Goal: Task Accomplishment & Management: Complete application form

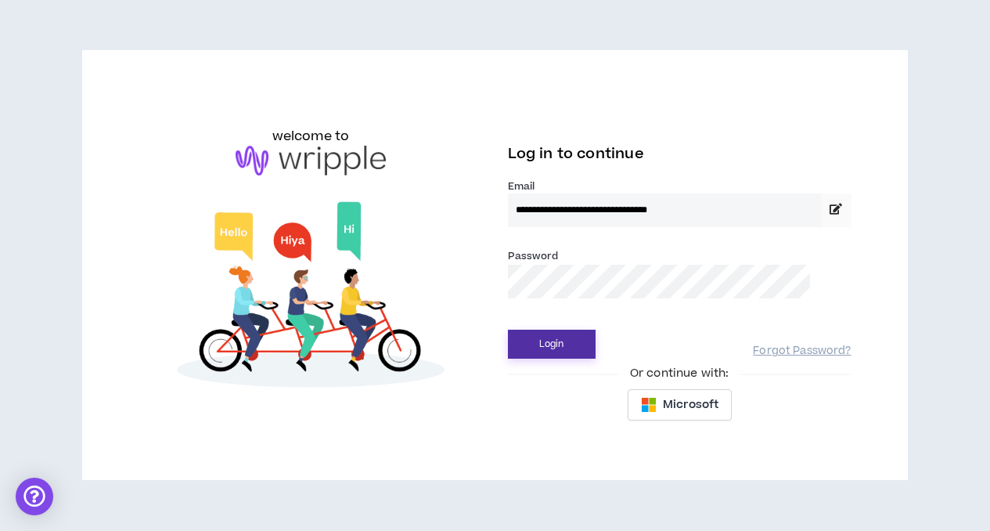
click at [548, 347] on button "Login" at bounding box center [552, 344] width 88 height 29
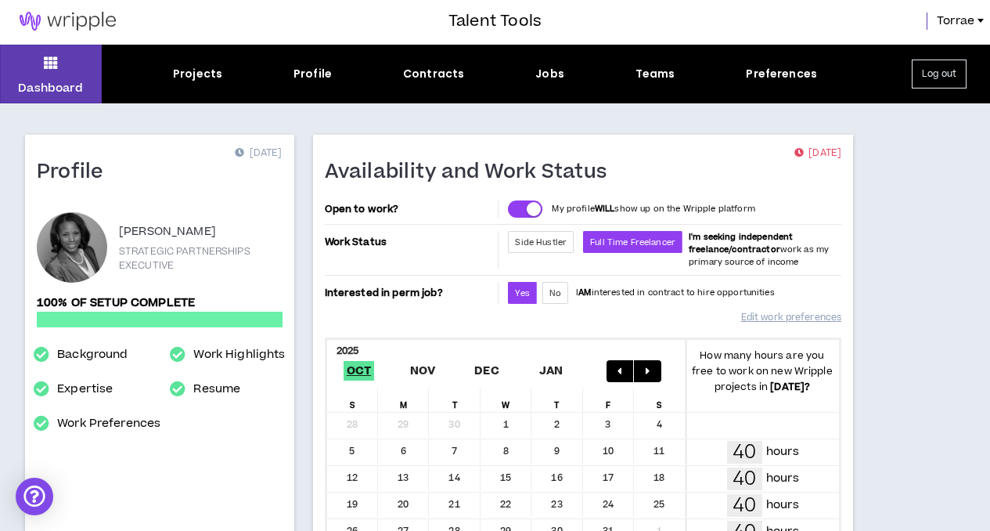
scroll to position [3, 0]
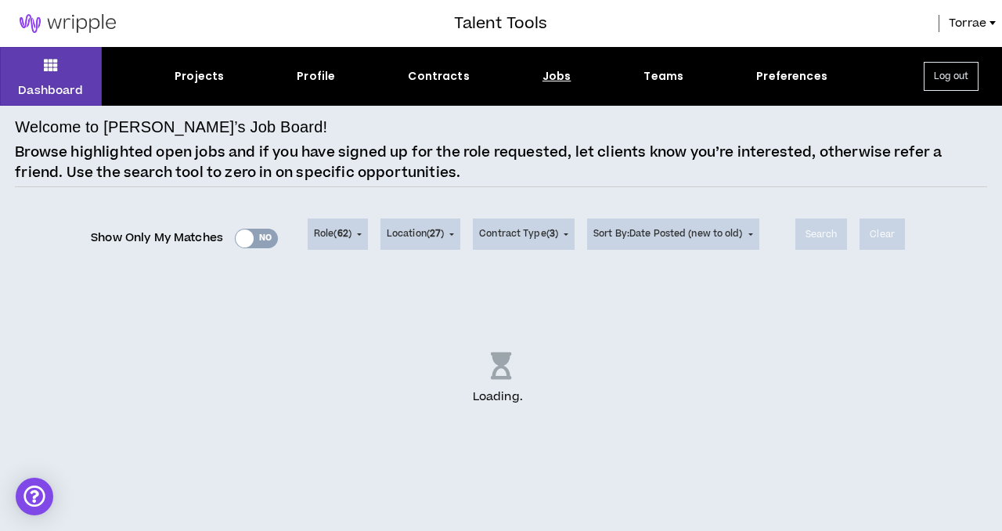
click at [294, 360] on div "Loading . .." at bounding box center [501, 379] width 972 height 196
click at [204, 75] on div "Projects" at bounding box center [199, 76] width 49 height 16
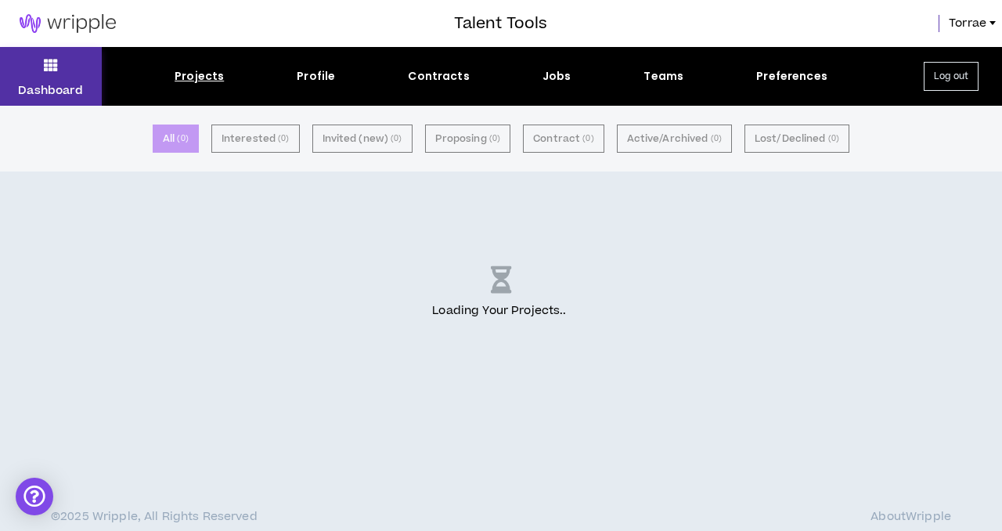
click at [46, 64] on icon at bounding box center [51, 65] width 14 height 22
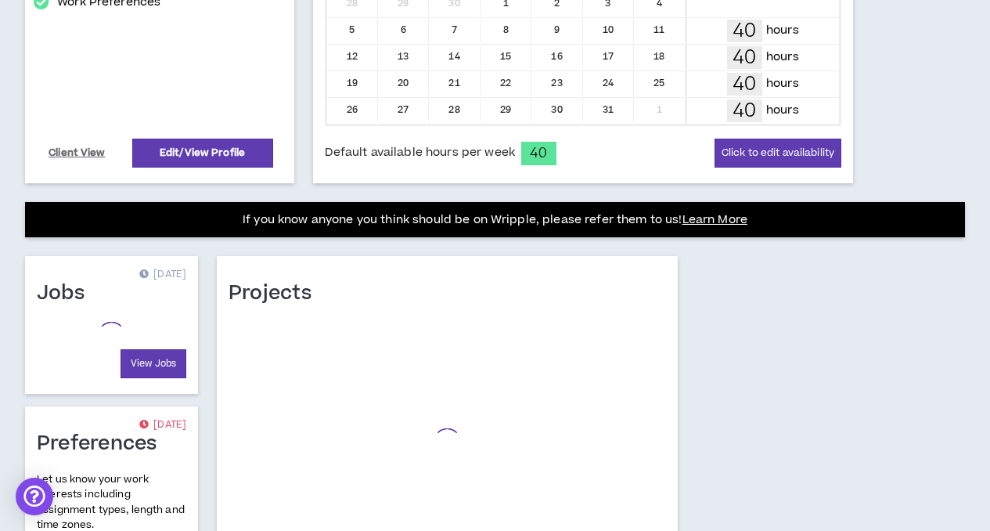
scroll to position [517, 0]
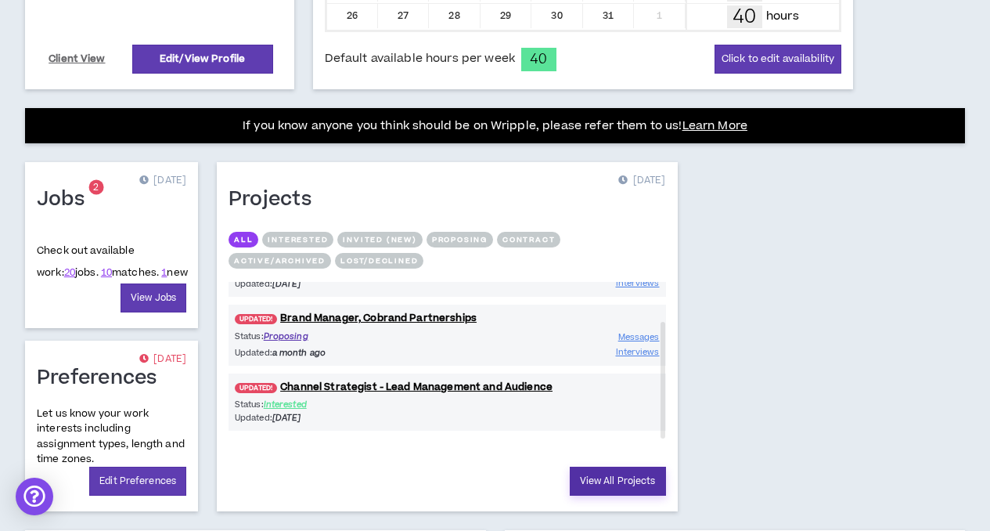
click at [570, 485] on link "View All Projects" at bounding box center [618, 480] width 96 height 29
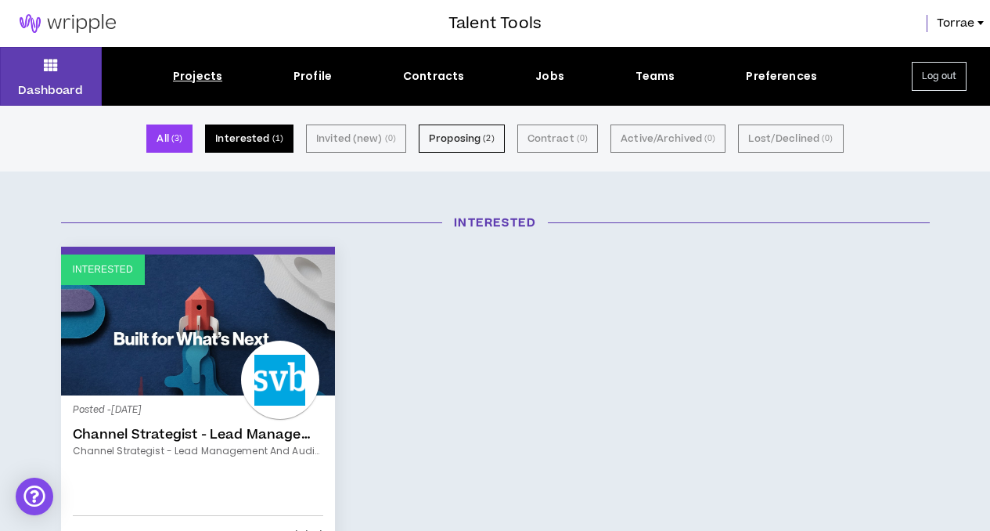
click at [255, 139] on button "Interested ( 1 )" at bounding box center [249, 138] width 88 height 28
click at [175, 139] on button "All ( 3 )" at bounding box center [169, 138] width 46 height 28
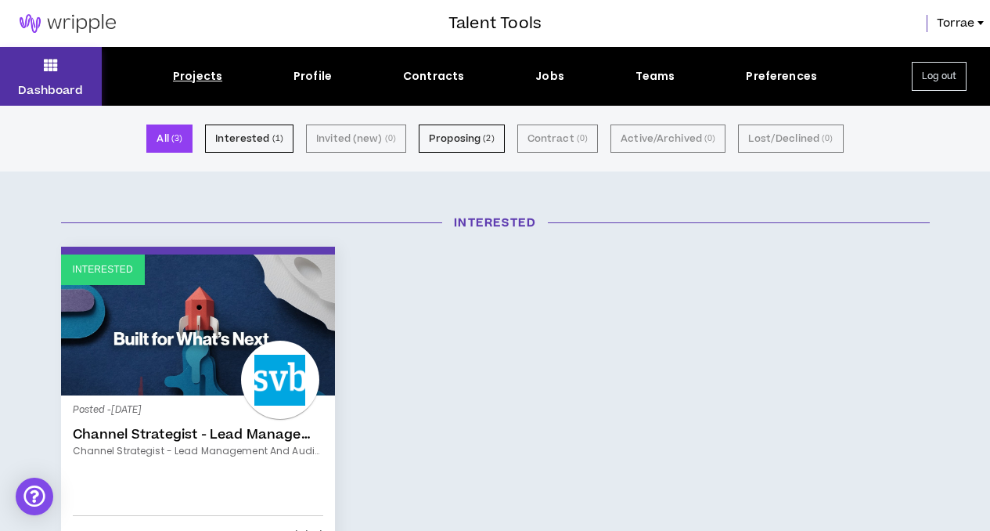
click at [42, 70] on button "Dashboard" at bounding box center [51, 76] width 102 height 59
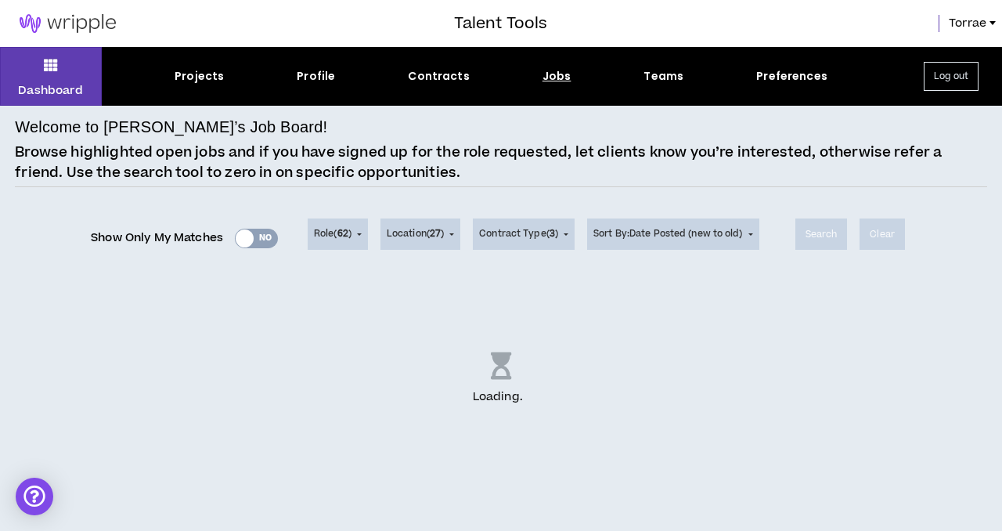
click at [691, 387] on div "Loading . .." at bounding box center [501, 379] width 972 height 196
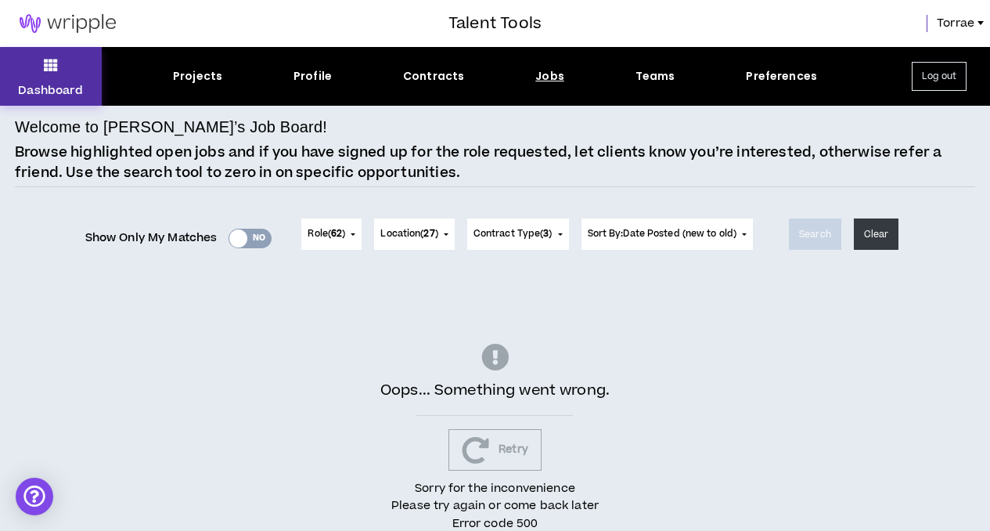
click at [52, 70] on icon at bounding box center [51, 65] width 14 height 22
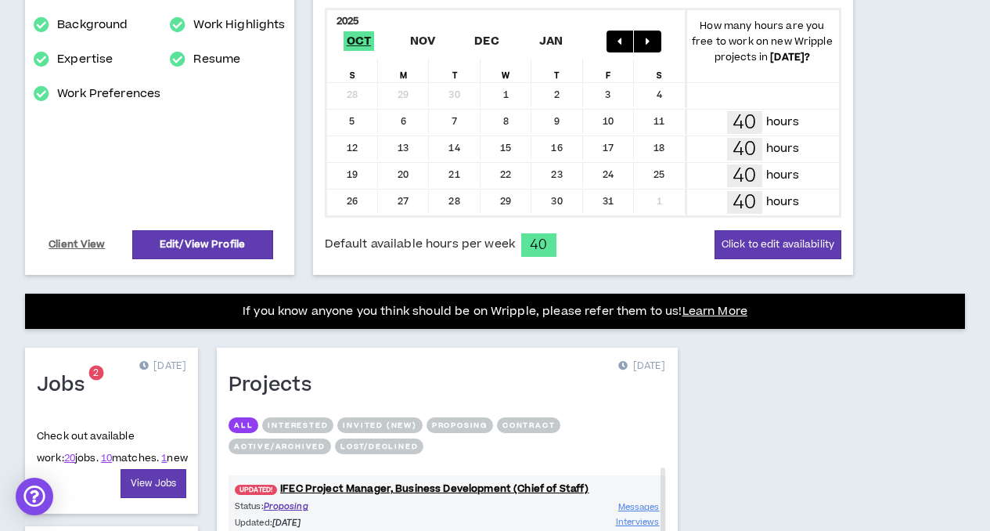
scroll to position [7, 0]
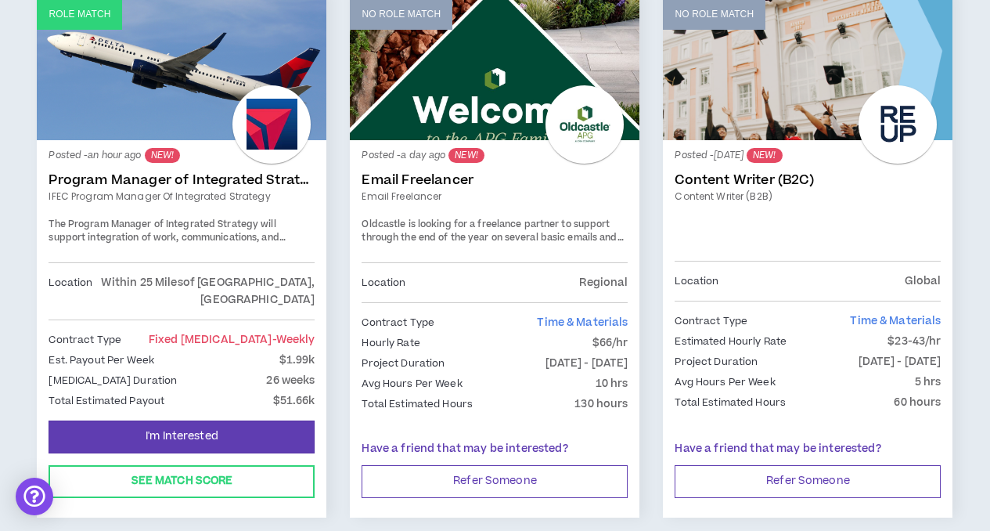
scroll to position [342, 0]
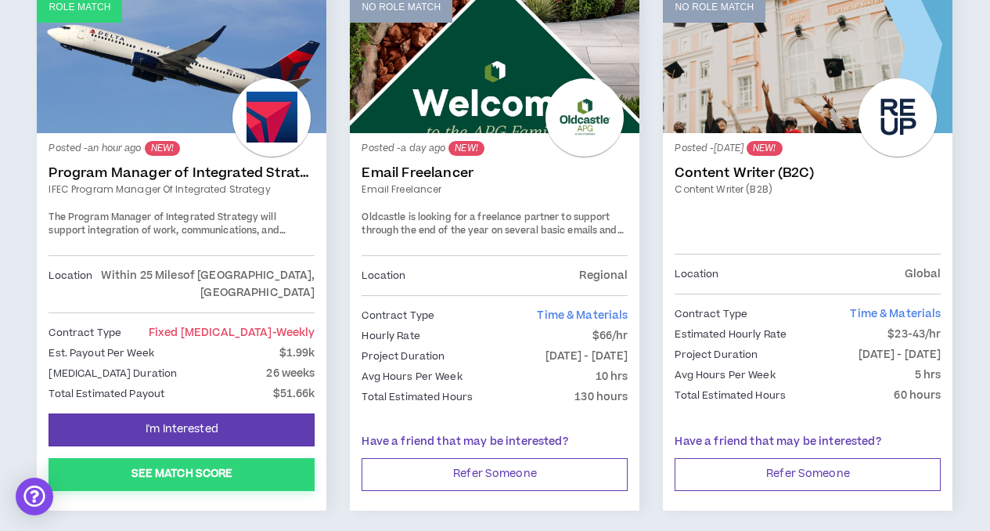
click at [184, 470] on button "See Match Score" at bounding box center [182, 474] width 266 height 33
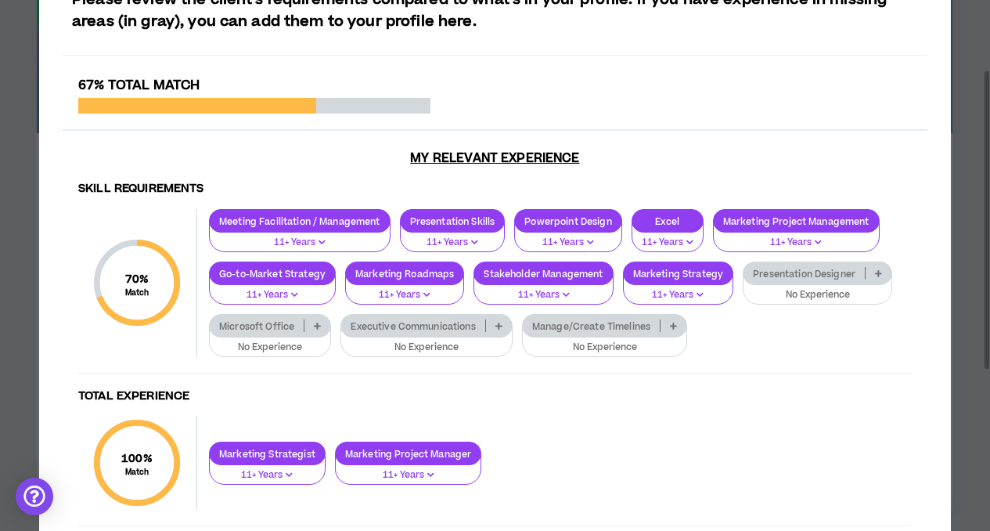
click at [435, 344] on p "No Experience" at bounding box center [427, 347] width 152 height 14
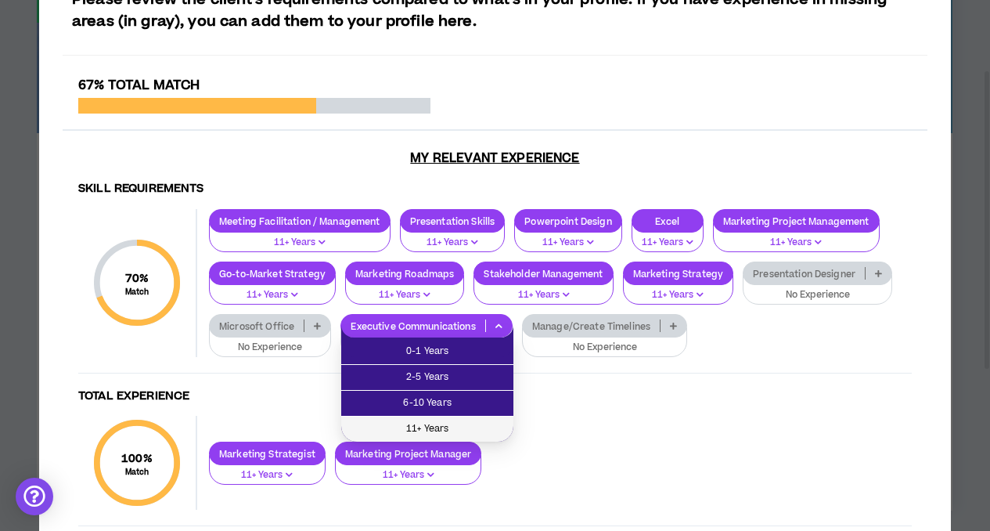
click at [427, 429] on span "11+ Years" at bounding box center [427, 428] width 153 height 17
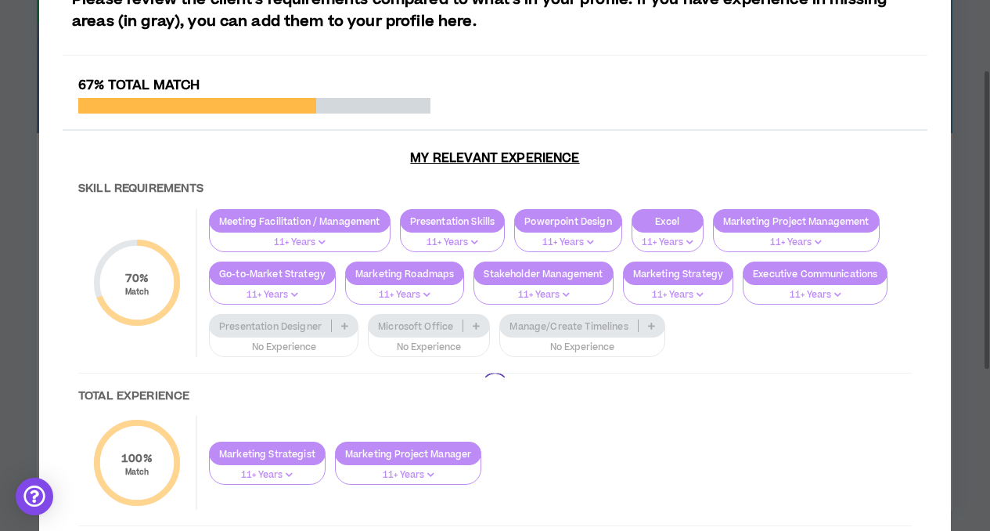
click at [418, 348] on div at bounding box center [495, 385] width 865 height 617
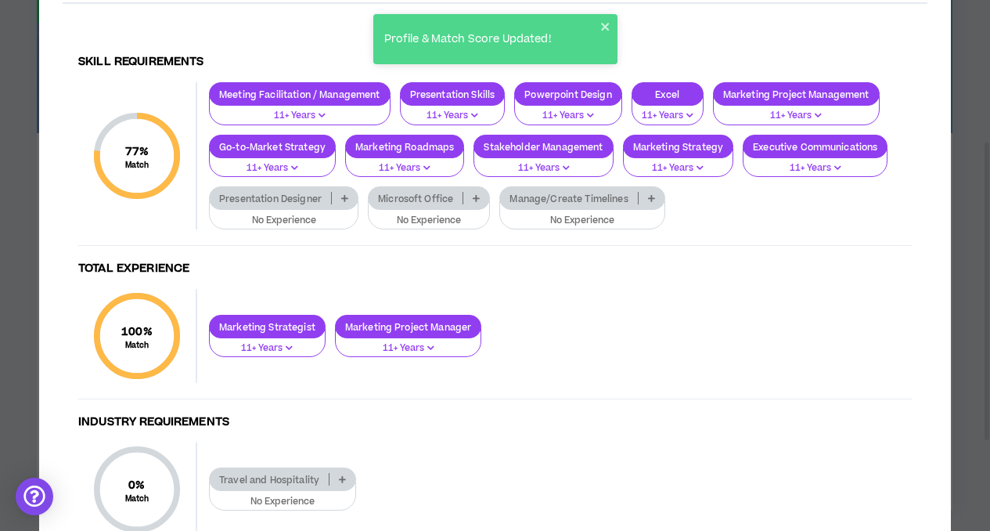
click at [430, 206] on div "Microsoft Office" at bounding box center [429, 197] width 122 height 23
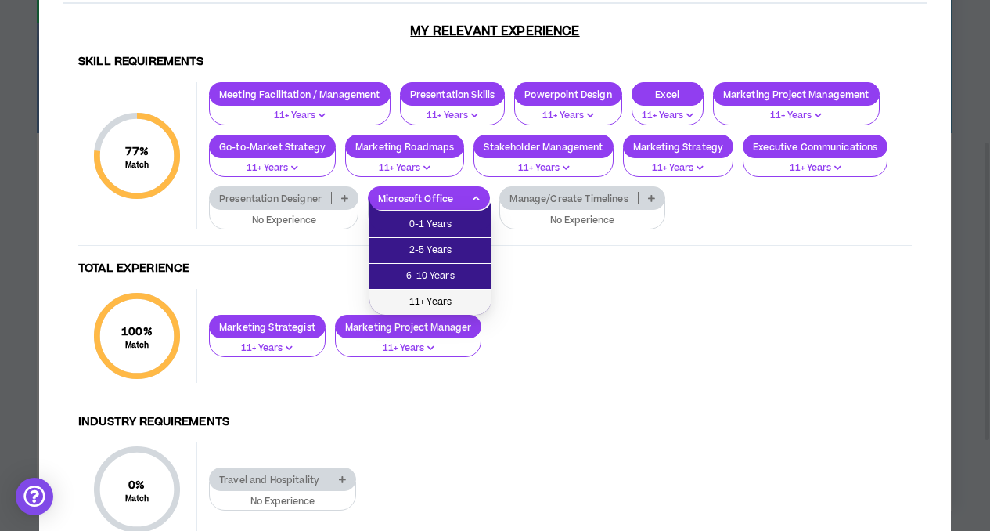
click at [438, 294] on span "11+ Years" at bounding box center [430, 302] width 103 height 17
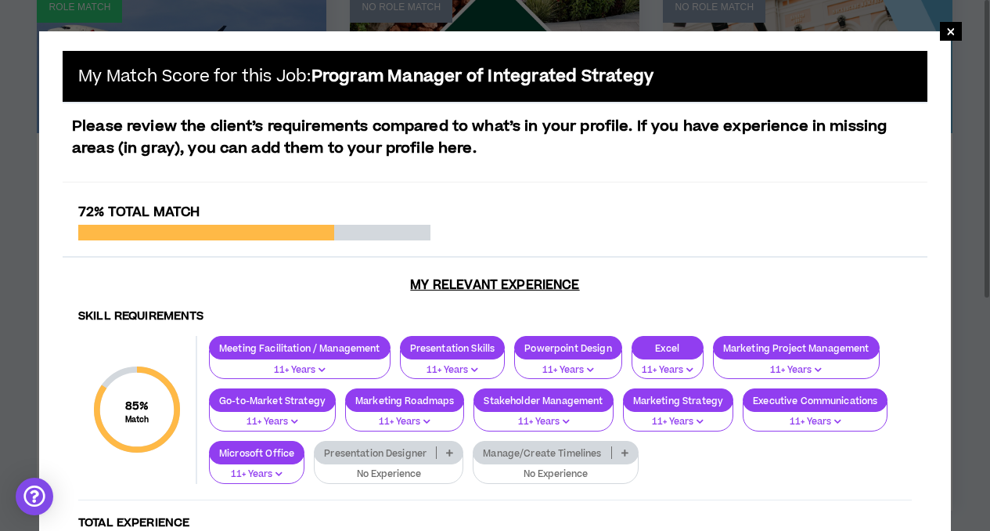
click at [526, 467] on p "No Experience" at bounding box center [555, 474] width 145 height 14
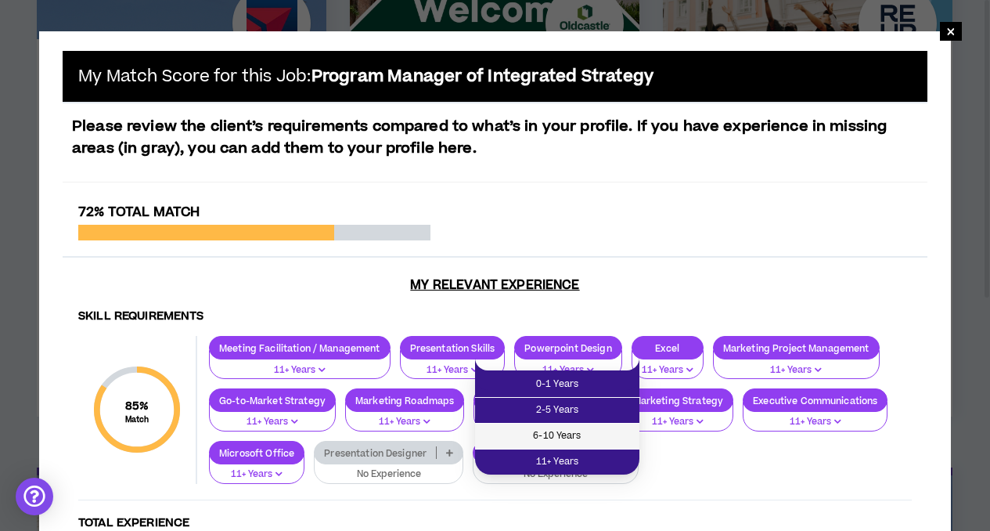
scroll to position [493, 0]
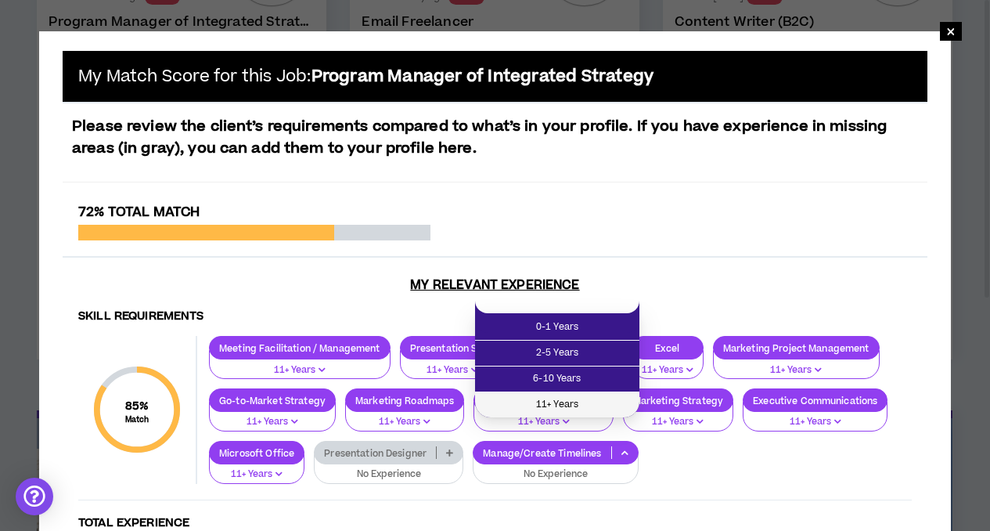
click at [564, 400] on span "11+ Years" at bounding box center [557, 404] width 146 height 17
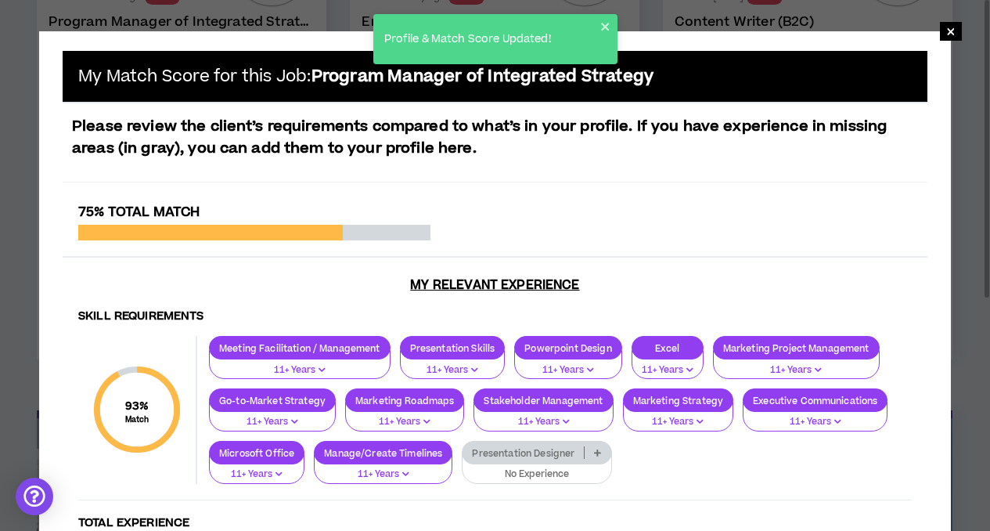
click at [526, 470] on p "No Experience" at bounding box center [536, 474] width 129 height 14
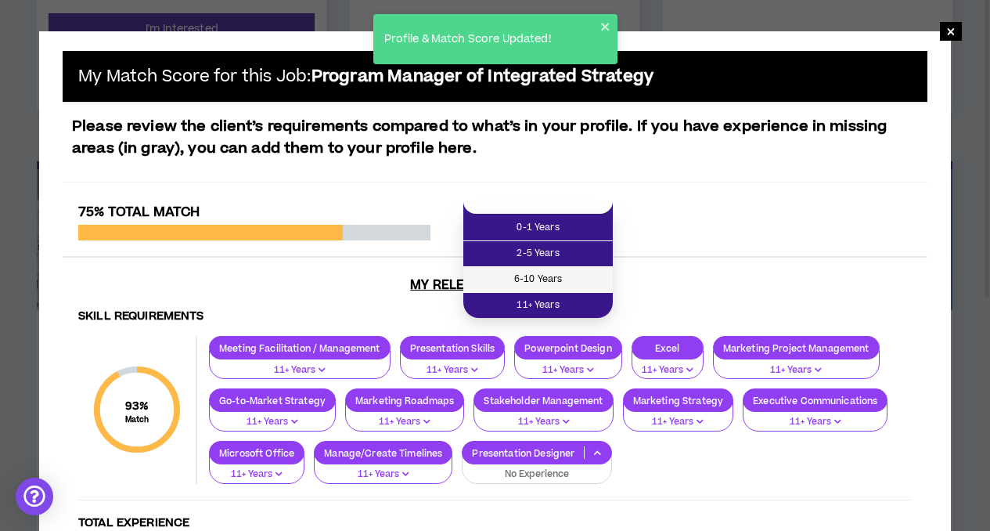
scroll to position [809, 0]
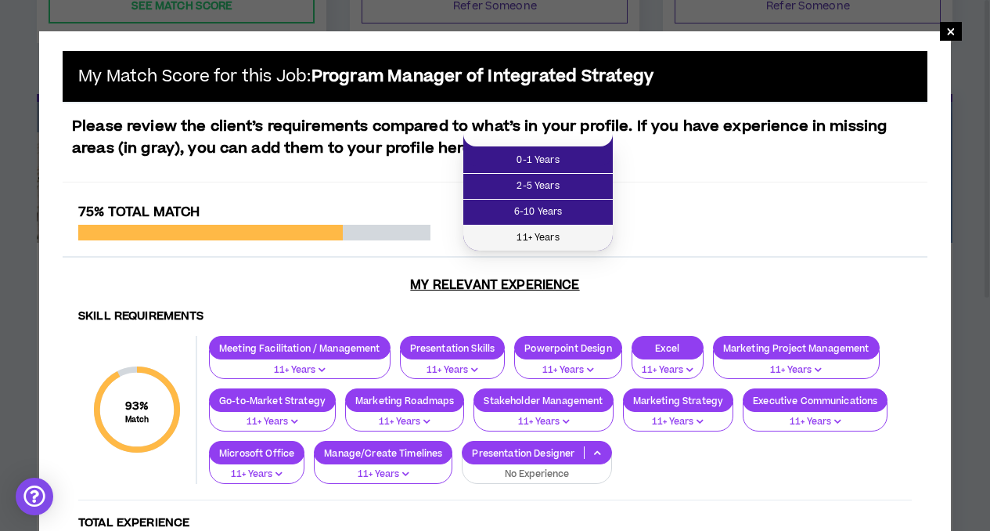
click at [546, 232] on span "11+ Years" at bounding box center [538, 237] width 131 height 17
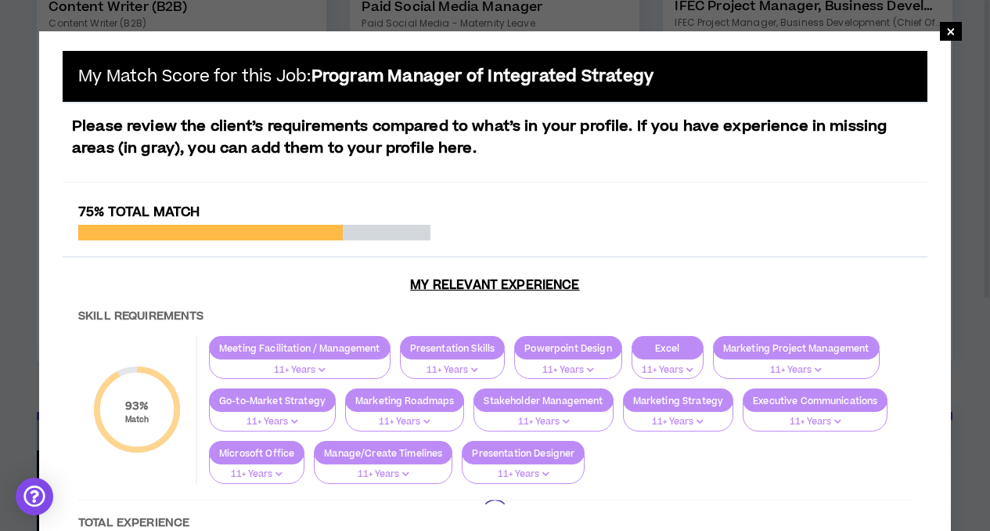
scroll to position [1176, 0]
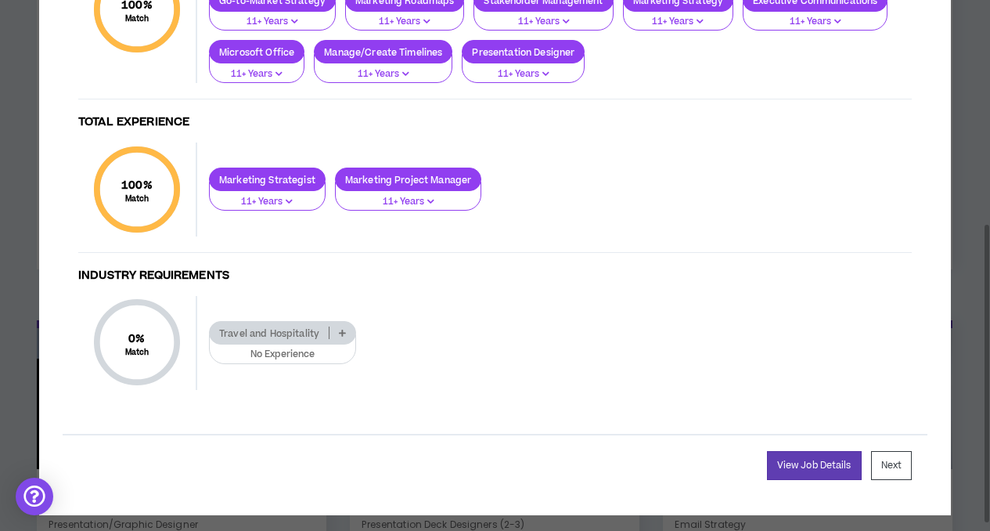
click at [340, 333] on icon at bounding box center [342, 333] width 7 height 8
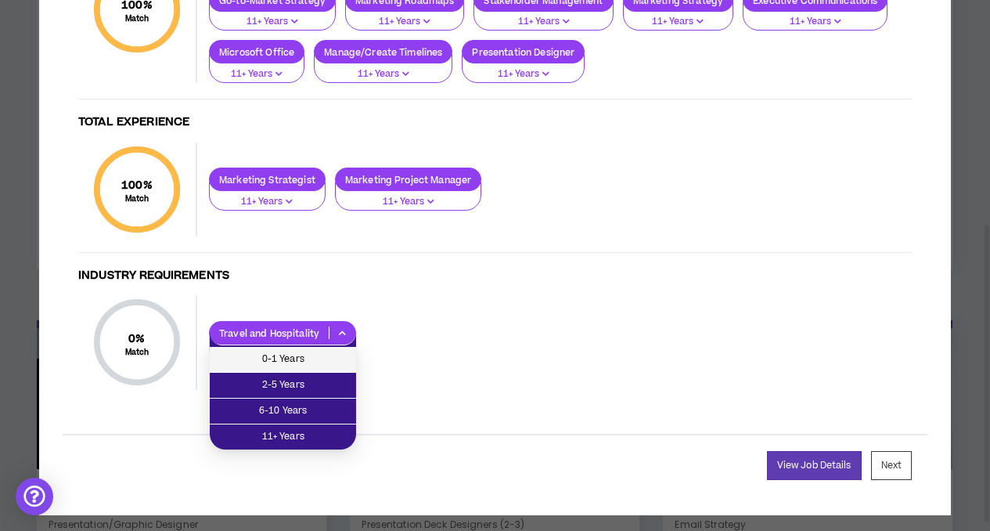
click at [277, 356] on span "0-1 Years" at bounding box center [283, 359] width 128 height 17
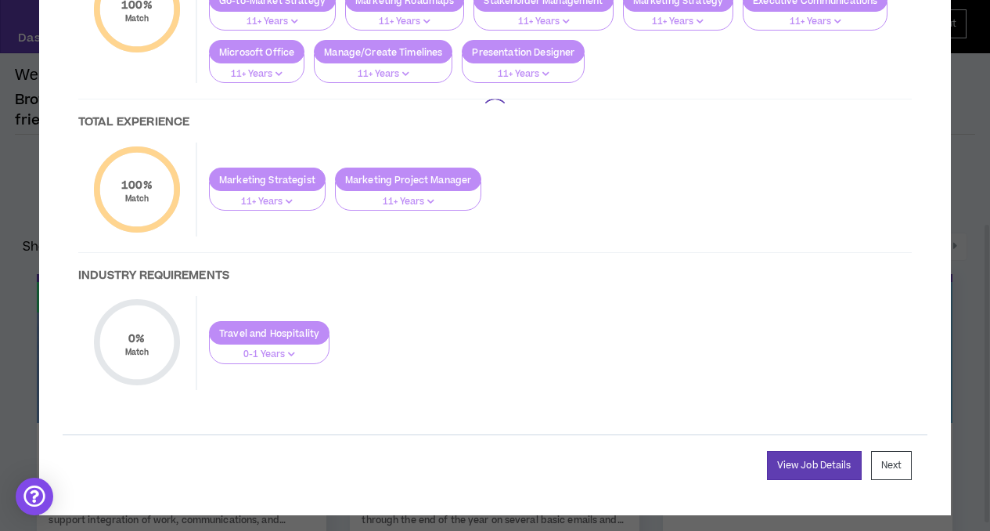
scroll to position [0, 0]
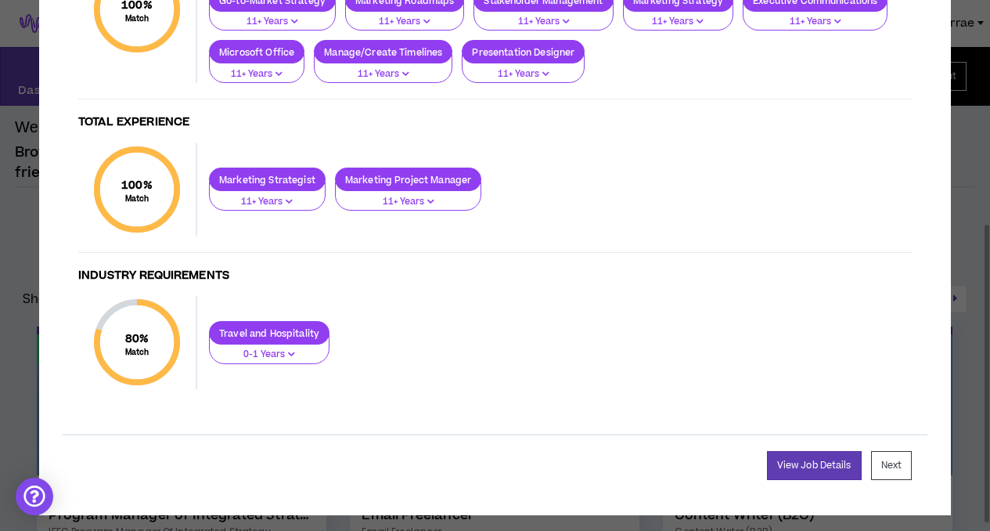
click at [481, 346] on div "Travel and Hospitality 0-1 Years" at bounding box center [554, 342] width 715 height 43
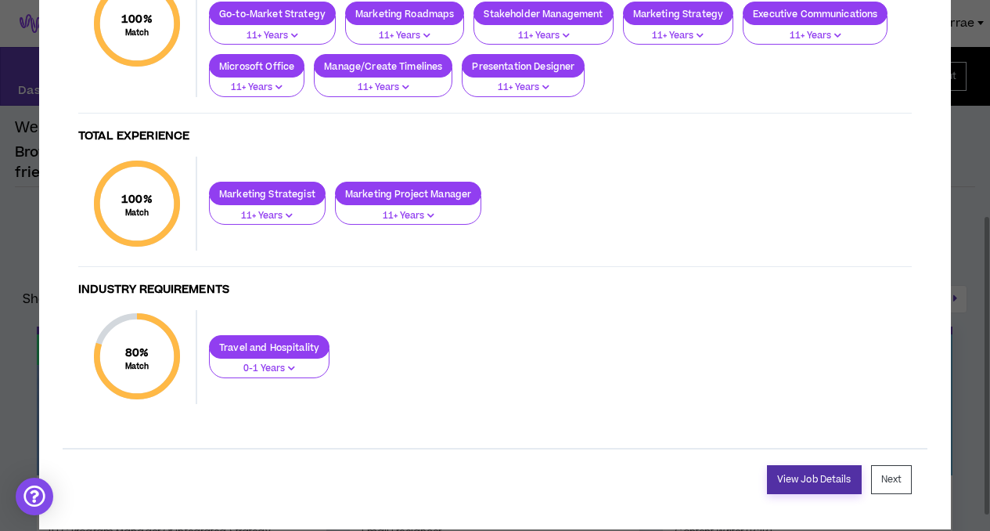
click at [825, 479] on link "View Job Details" at bounding box center [814, 479] width 95 height 29
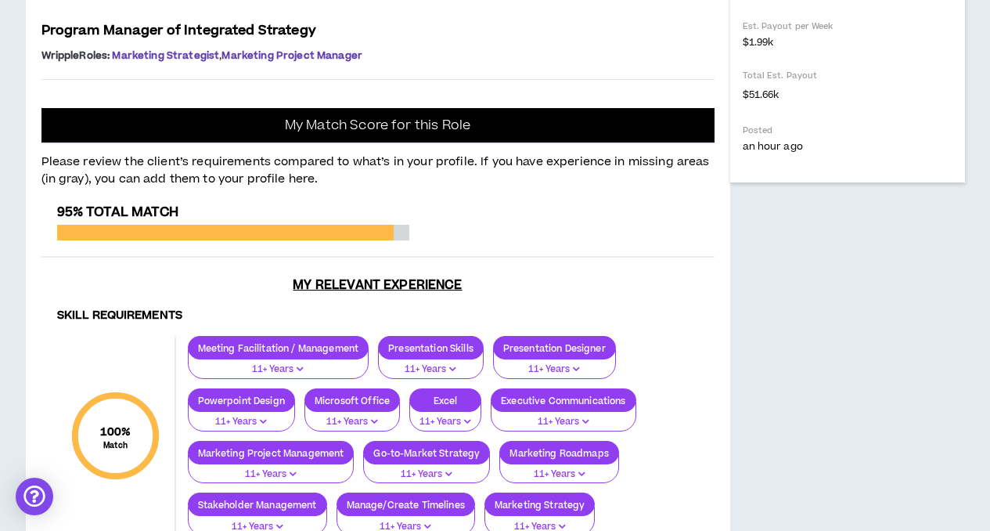
scroll to position [86, 0]
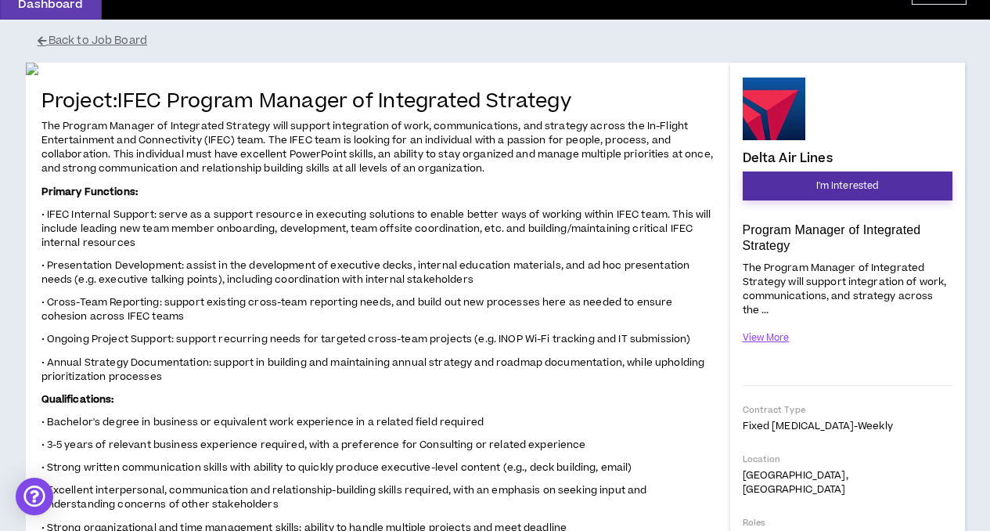
click at [841, 186] on span "I'm Interested" at bounding box center [847, 185] width 63 height 15
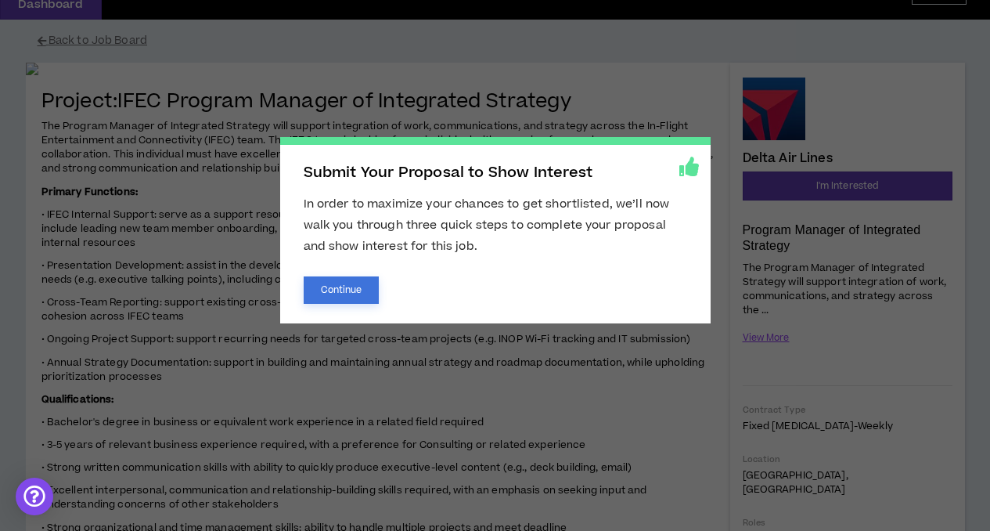
click at [341, 292] on button "Continue" at bounding box center [342, 289] width 76 height 27
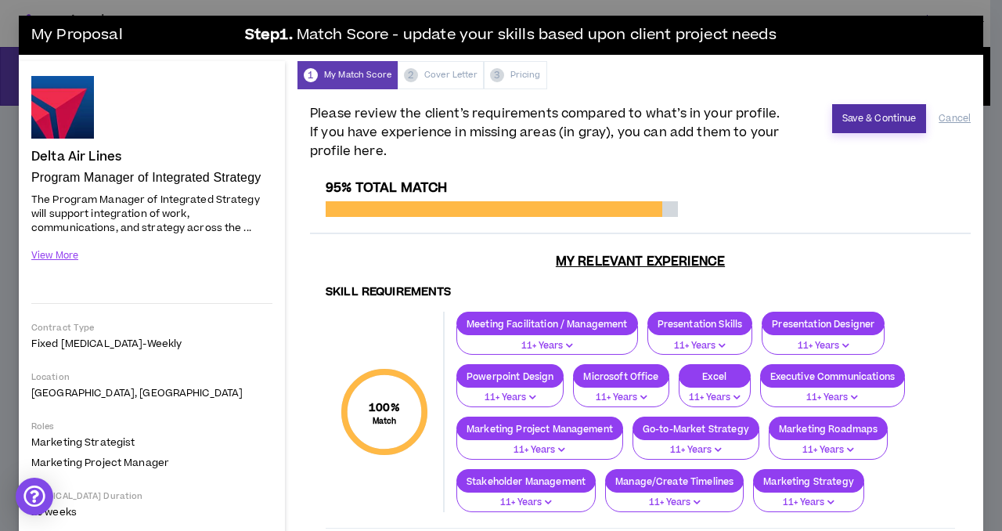
click at [859, 116] on button "Save & Continue" at bounding box center [879, 118] width 95 height 29
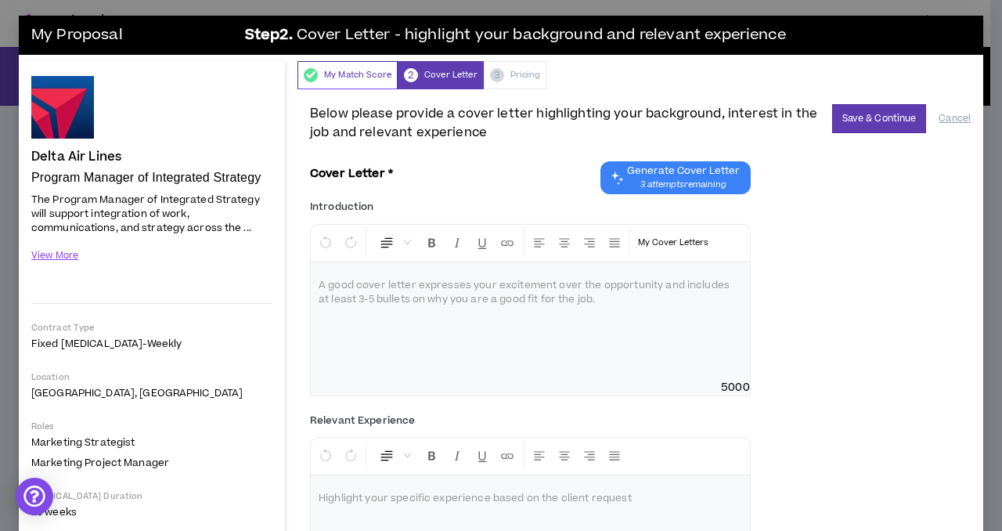
click at [323, 75] on div "My Match Score" at bounding box center [347, 75] width 100 height 28
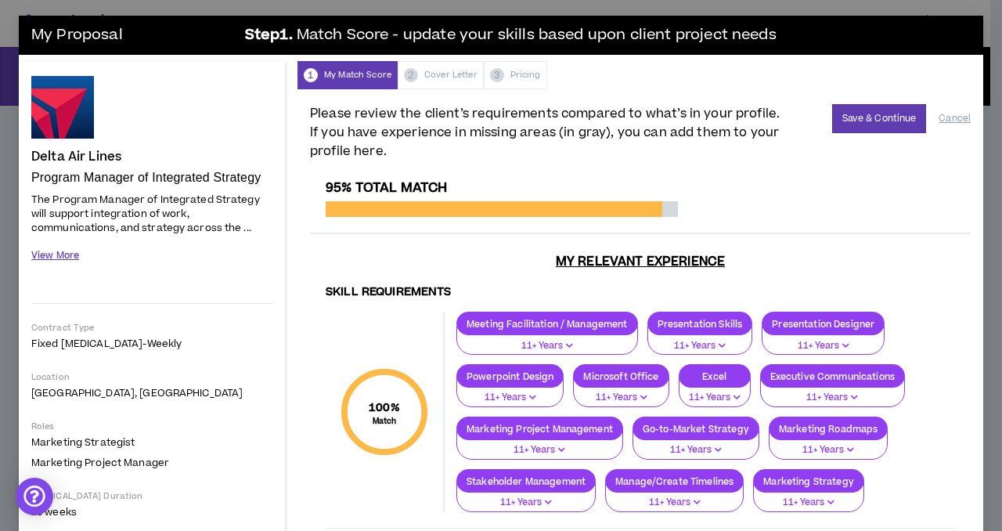
click at [66, 254] on button "View More" at bounding box center [55, 255] width 48 height 27
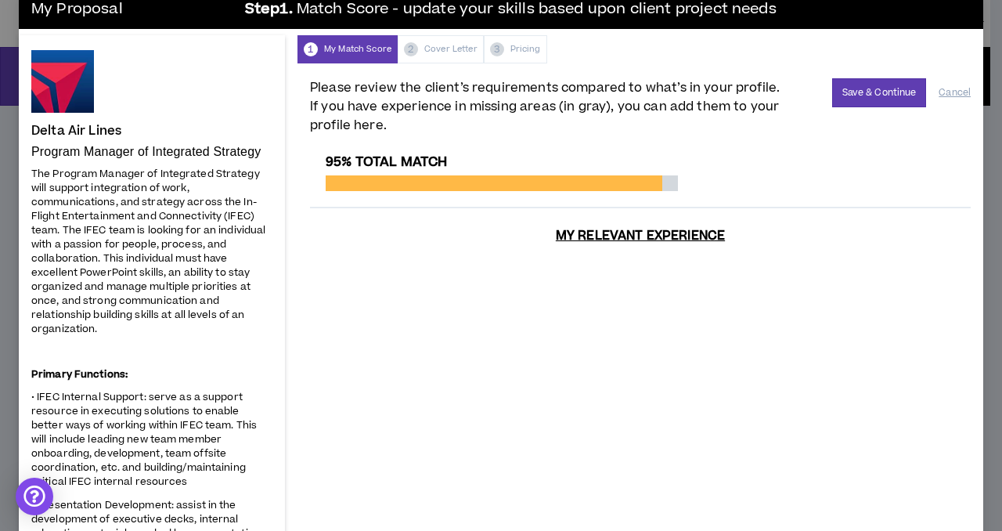
scroll to position [28, 0]
